Goal: Transaction & Acquisition: Purchase product/service

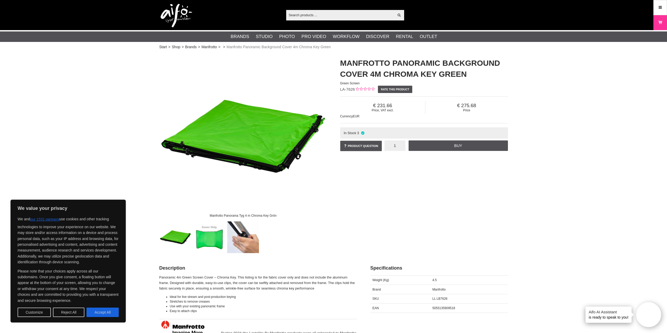
click at [398, 145] on input "1" at bounding box center [395, 145] width 21 height 10
click at [421, 167] on div "Manfrotto Panorama Tyg 4 m Chroma Key Grön Manfrotto Panoramic Background Cover…" at bounding box center [334, 152] width 362 height 201
click at [411, 168] on div "Manfrotto Panorama Tyg 4 m Chroma Key Grön Manfrotto Panoramic Background Cover…" at bounding box center [334, 152] width 362 height 201
click at [396, 148] on input "1" at bounding box center [395, 145] width 21 height 10
click at [421, 164] on div "Manfrotto Panorama Tyg 4 m Chroma Key Grön Manfrotto Panoramic Background Cover…" at bounding box center [334, 152] width 362 height 201
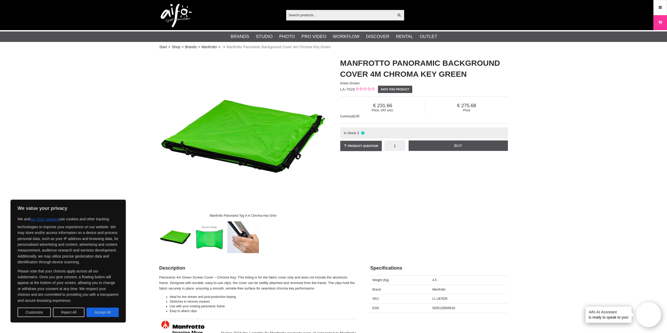
click at [396, 147] on input "1" at bounding box center [395, 145] width 21 height 10
click at [430, 165] on div "Manfrotto Panorama Tyg 4 m Chroma Key Grön Manfrotto Panoramic Background Cover…" at bounding box center [334, 152] width 362 height 201
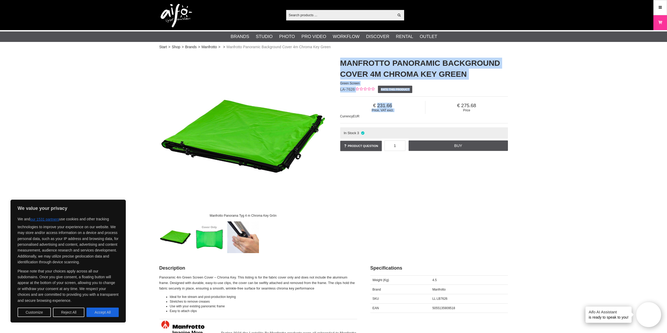
drag, startPoint x: 419, startPoint y: 93, endPoint x: 339, endPoint y: 61, distance: 86.3
click at [339, 61] on div "Manfrotto Panoramic Background Cover 4m Chroma Key Green Green Screen LA-7626 R…" at bounding box center [424, 104] width 181 height 105
drag, startPoint x: 341, startPoint y: 61, endPoint x: 479, endPoint y: 116, distance: 148.8
click at [479, 116] on div "Manfrotto Panoramic Background Cover 4m Chroma Key Green Green Screen LA-7626 R…" at bounding box center [424, 104] width 181 height 105
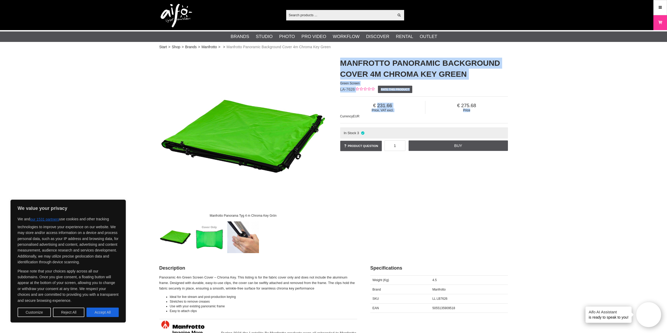
click at [479, 116] on div "Price, VAT excl. 231.66 Price 275.68 Currency EUR" at bounding box center [424, 109] width 168 height 27
drag, startPoint x: 479, startPoint y: 115, endPoint x: 342, endPoint y: 67, distance: 144.9
click at [342, 67] on div "Manfrotto Panoramic Background Cover 4m Chroma Key Green Green Screen LA-7626 R…" at bounding box center [424, 104] width 181 height 105
click at [342, 67] on h1 "Manfrotto Panoramic Background Cover 4m Chroma Key Green" at bounding box center [424, 69] width 168 height 22
drag, startPoint x: 474, startPoint y: 111, endPoint x: 342, endPoint y: 64, distance: 139.8
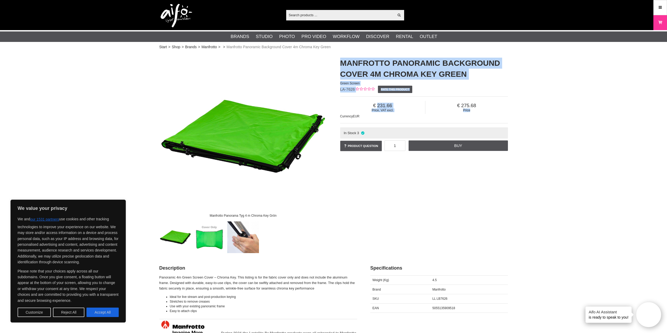
click at [342, 64] on div "Manfrotto Panoramic Background Cover 4m Chroma Key Green Green Screen LA-7626 R…" at bounding box center [424, 104] width 181 height 105
click at [342, 64] on h1 "Manfrotto Panoramic Background Cover 4m Chroma Key Green" at bounding box center [424, 69] width 168 height 22
drag, startPoint x: 342, startPoint y: 64, endPoint x: 466, endPoint y: 106, distance: 131.3
click at [466, 106] on div "Manfrotto Panoramic Background Cover 4m Chroma Key Green Green Screen LA-7626 R…" at bounding box center [424, 104] width 181 height 105
click at [466, 106] on span "275.68" at bounding box center [466, 106] width 82 height 6
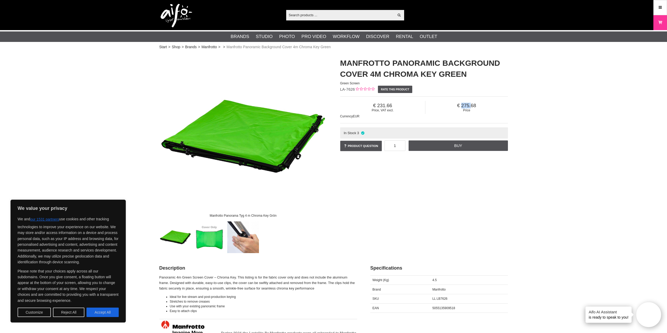
drag, startPoint x: 470, startPoint y: 108, endPoint x: 430, endPoint y: 95, distance: 42.4
click at [430, 95] on div "Price, VAT excl. 231.66 Price 275.68 Currency EUR In Stock 3 Product question 1…" at bounding box center [424, 123] width 168 height 61
drag, startPoint x: 518, startPoint y: 177, endPoint x: 506, endPoint y: 88, distance: 90.2
